Goal: Obtain resource: Obtain resource

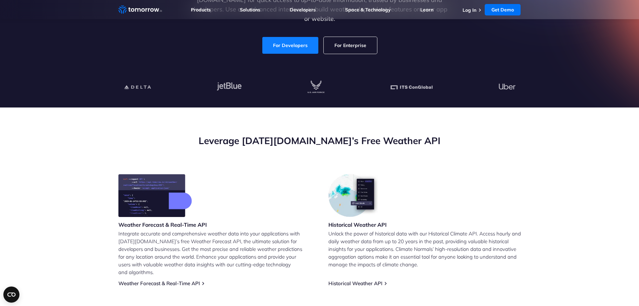
click at [285, 39] on link "For Developers" at bounding box center [290, 45] width 56 height 17
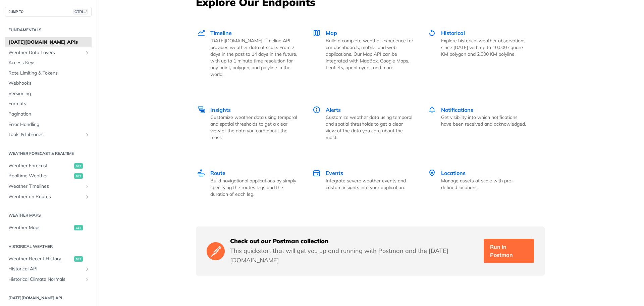
scroll to position [939, 0]
click at [332, 33] on span "Map" at bounding box center [331, 33] width 11 height 7
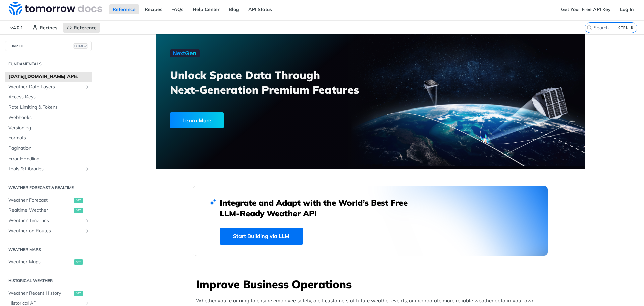
scroll to position [0, 0]
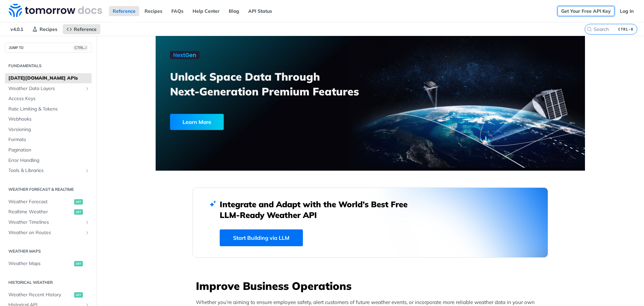
click at [592, 13] on link "Get Your Free API Key" at bounding box center [585, 11] width 57 height 10
click at [570, 6] on div "Get Your Free API Key Log In" at bounding box center [600, 11] width 87 height 22
click at [570, 11] on link "Get Your Free API Key" at bounding box center [585, 11] width 57 height 10
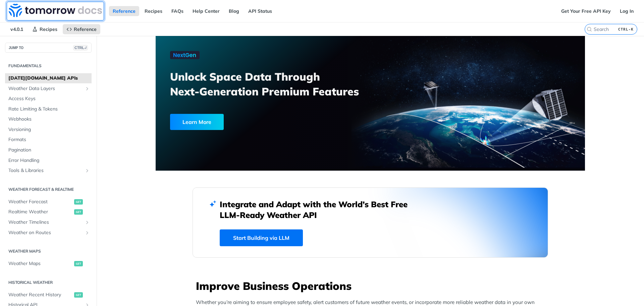
click at [15, 6] on img at bounding box center [55, 10] width 93 height 13
